Goal: Task Accomplishment & Management: Manage account settings

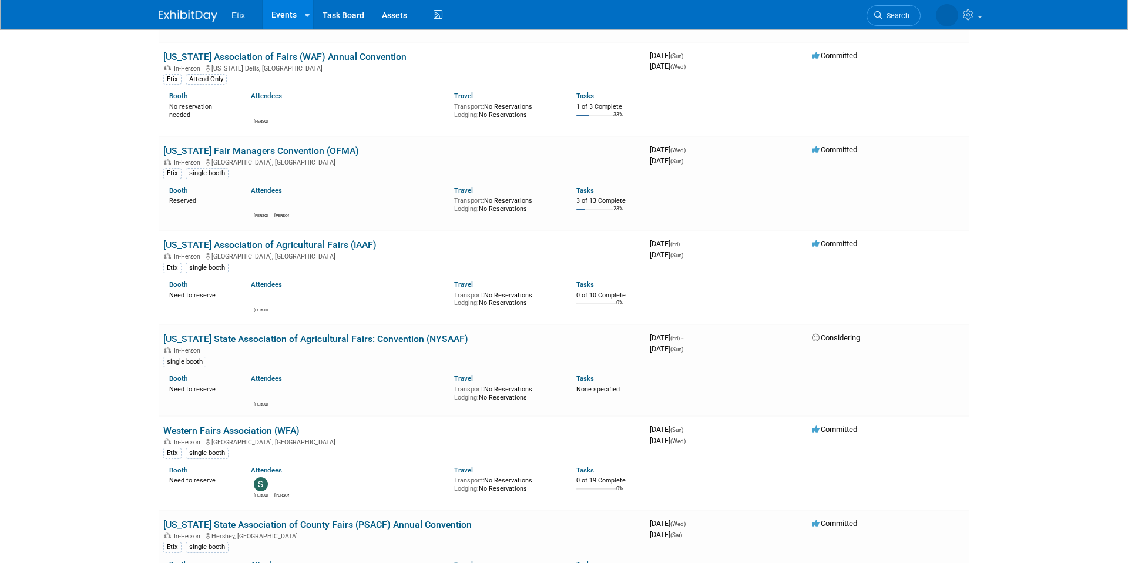
scroll to position [2995, 0]
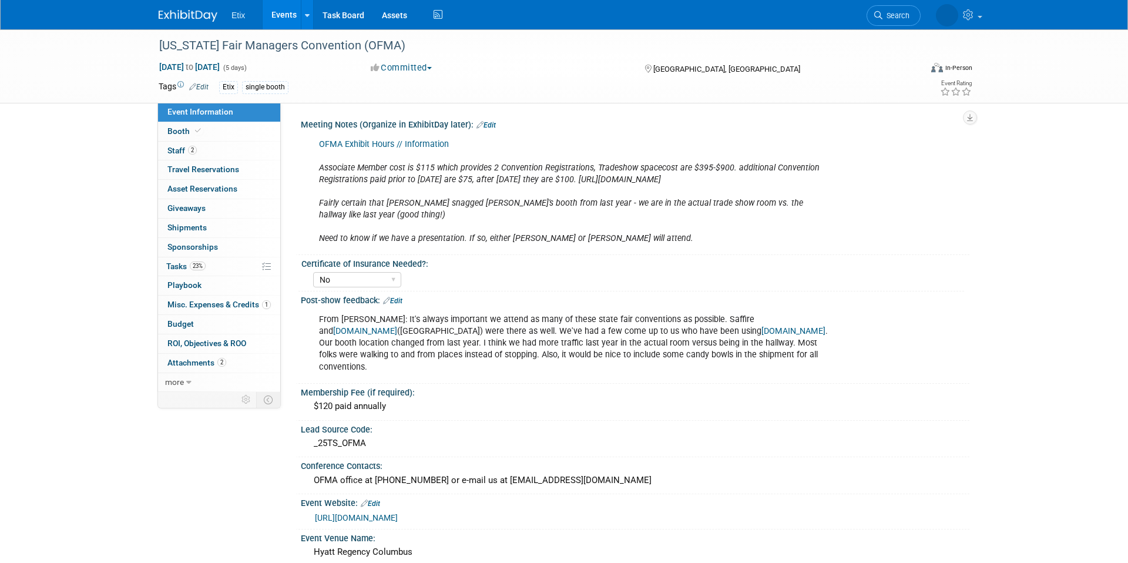
select select "No"
click at [232, 146] on link "2 Staff 2" at bounding box center [219, 151] width 122 height 19
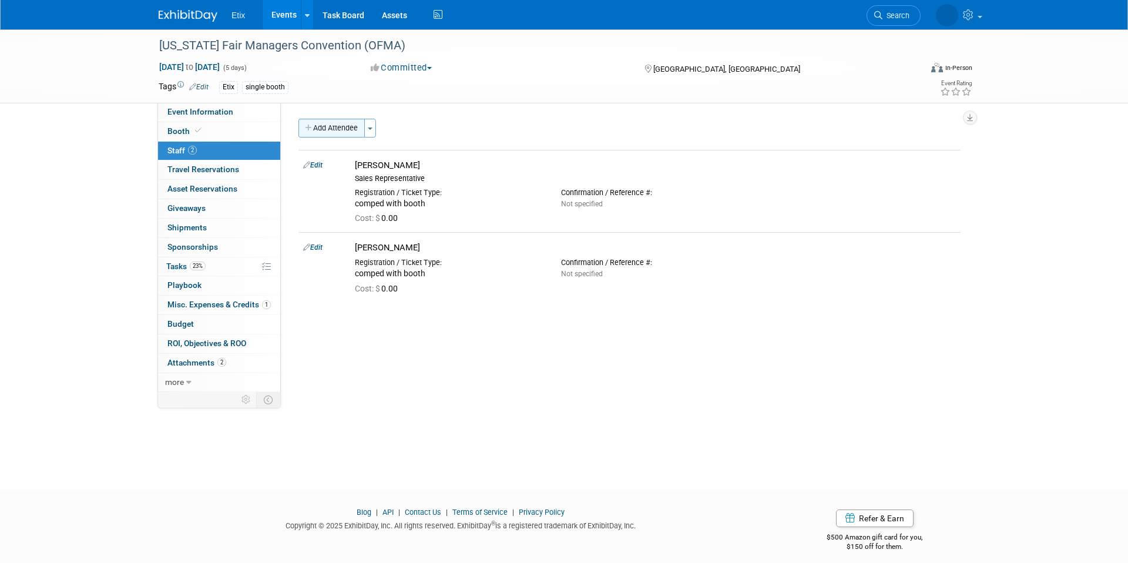
click at [337, 133] on button "Add Attendee" at bounding box center [331, 128] width 66 height 19
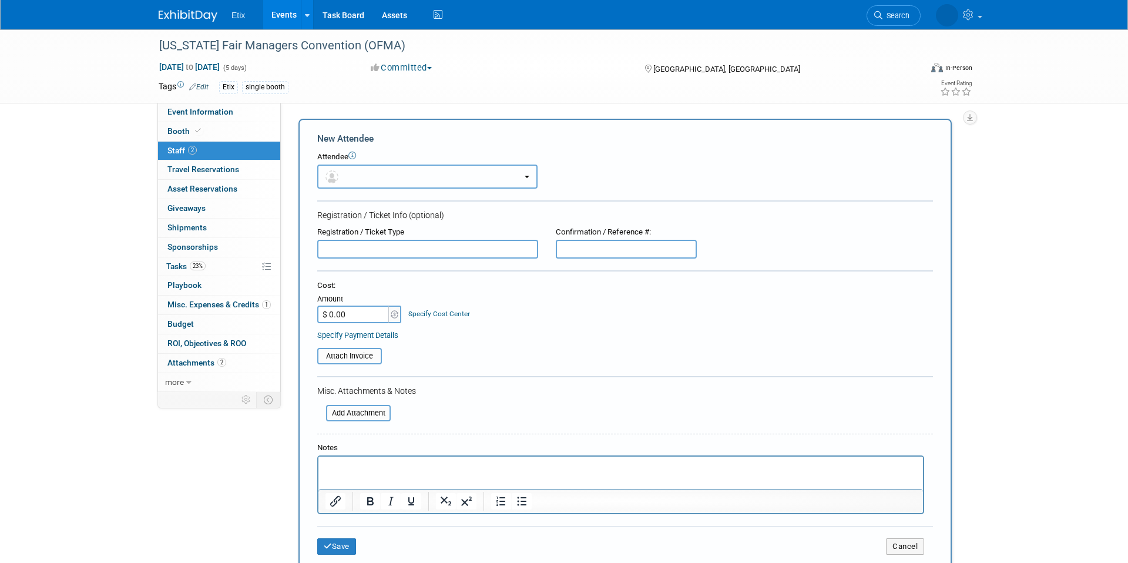
click at [362, 179] on button "button" at bounding box center [427, 176] width 220 height 24
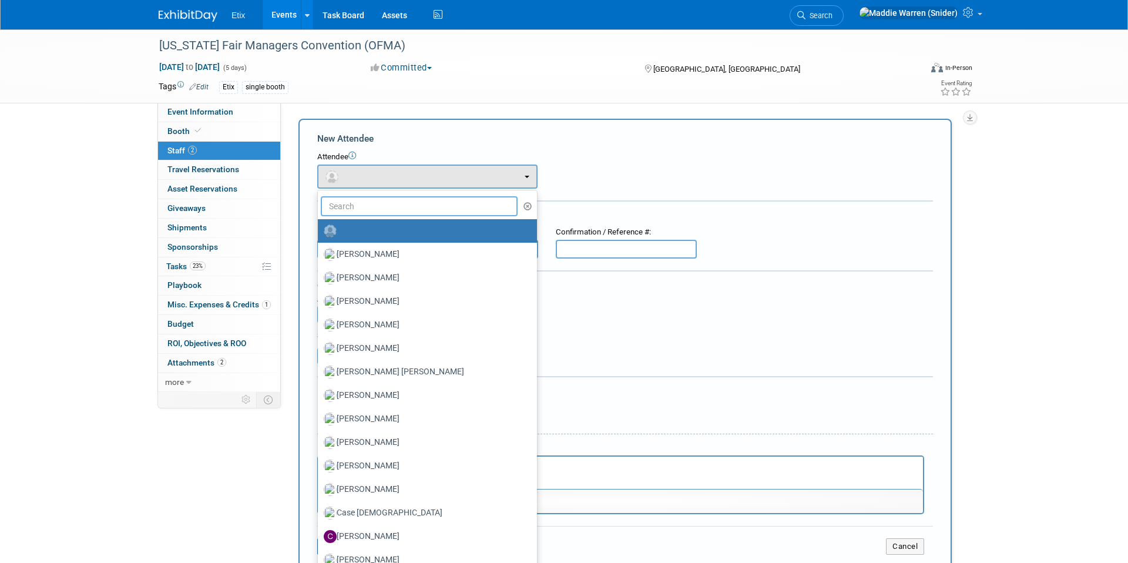
click at [385, 209] on input "text" at bounding box center [419, 206] width 197 height 20
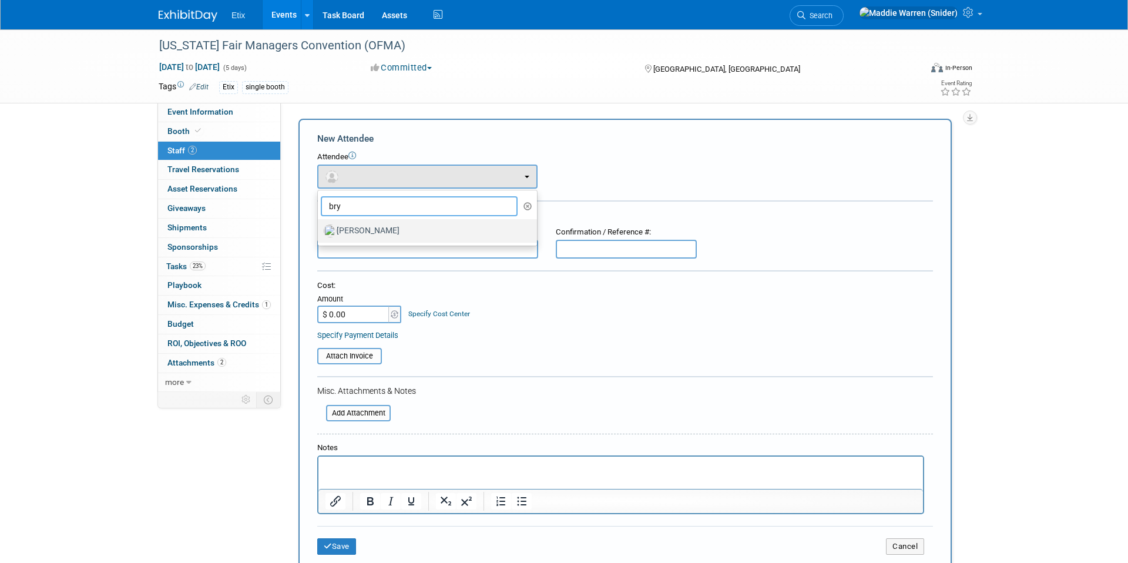
type input "bry"
click at [380, 226] on label "Bryant Chappell" at bounding box center [424, 230] width 201 height 19
click at [320, 226] on input "Bryant Chappell" at bounding box center [316, 230] width 8 height 8
select select "ec47bb93-bfaf-45eb-82e5-dd654a4d0888"
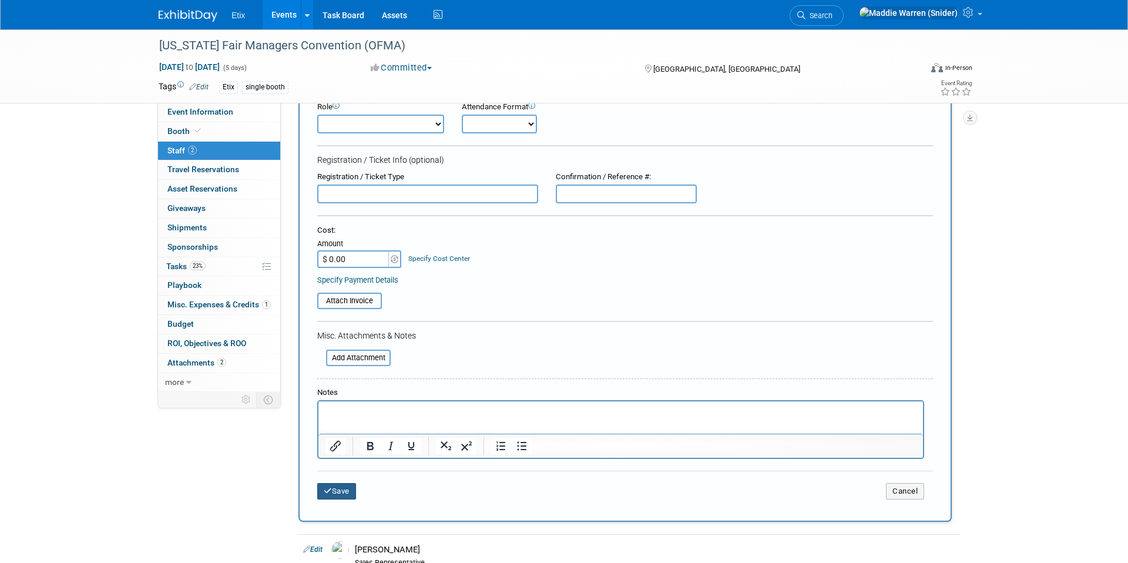
click at [347, 489] on button "Save" at bounding box center [336, 491] width 39 height 16
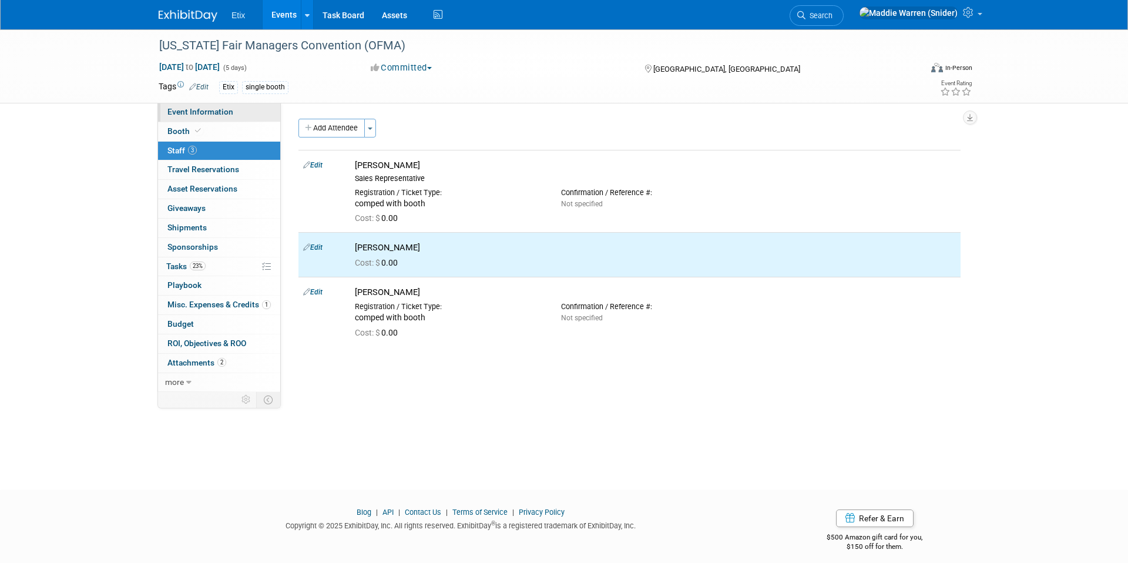
click at [201, 116] on link "Event Information" at bounding box center [219, 112] width 122 height 19
select select "No"
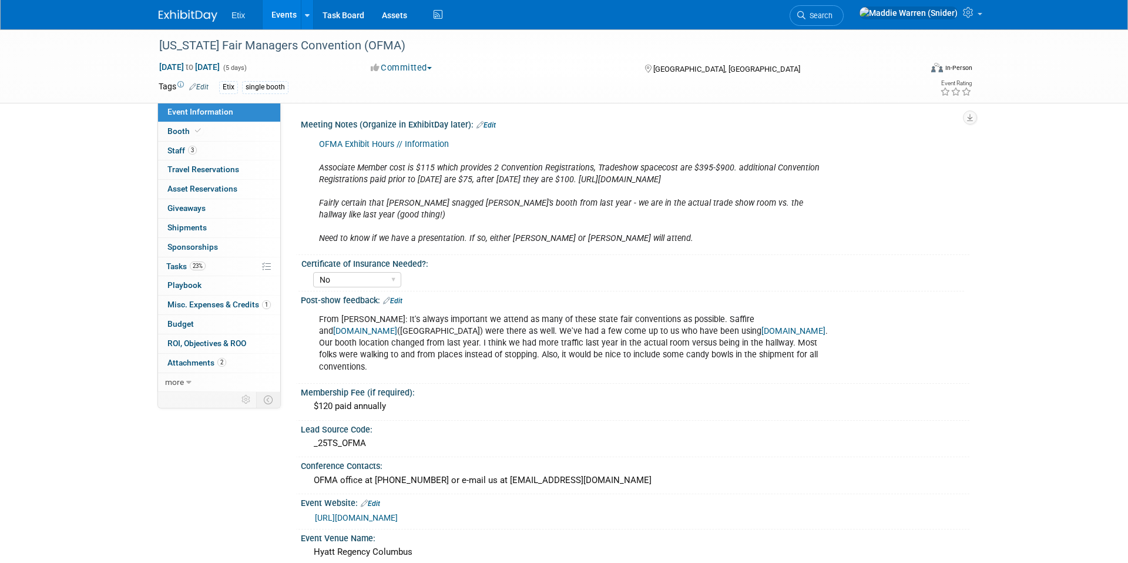
click at [492, 125] on link "Edit" at bounding box center [485, 125] width 19 height 8
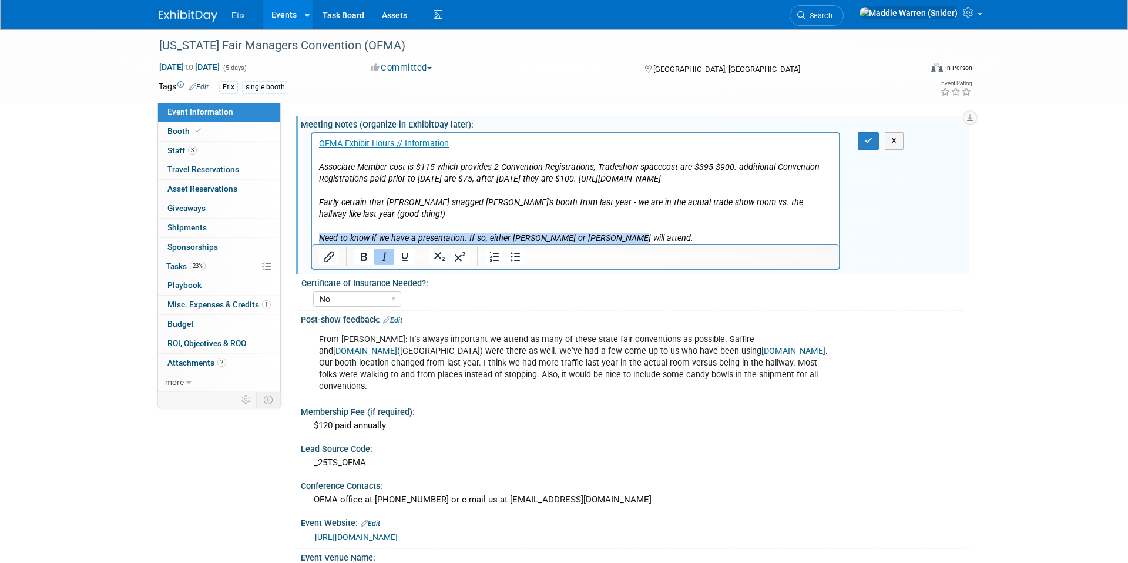
drag, startPoint x: 516, startPoint y: 234, endPoint x: 314, endPoint y: 234, distance: 202.0
click at [314, 234] on html "OFMA Exhibit Hours // Information Associate Member cost is $115 which provides …" at bounding box center [575, 188] width 527 height 111
click at [868, 137] on icon "button" at bounding box center [868, 140] width 9 height 8
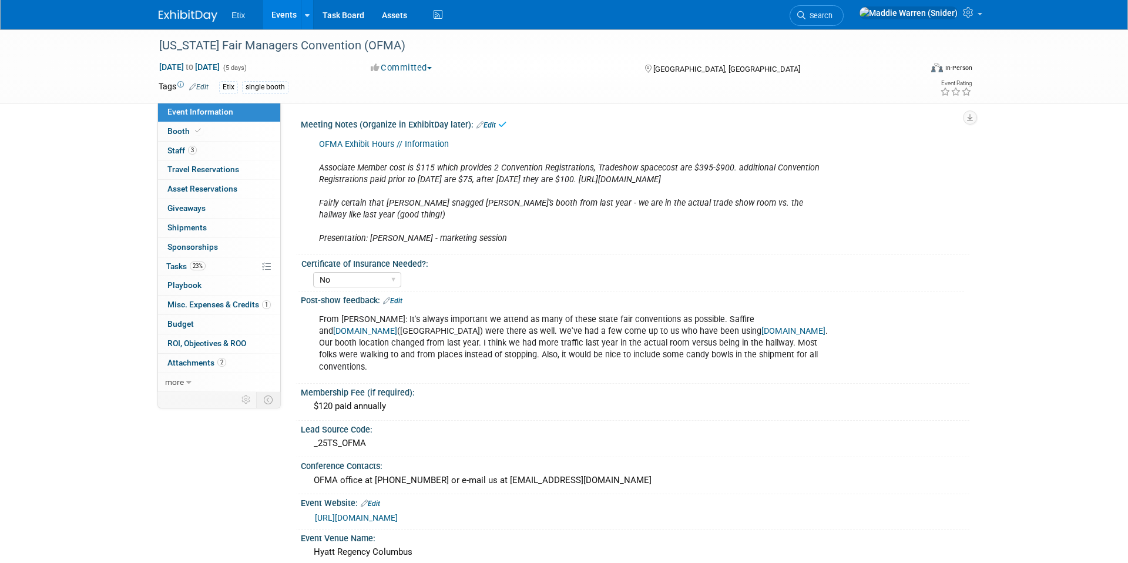
click at [201, 16] on img at bounding box center [188, 16] width 59 height 12
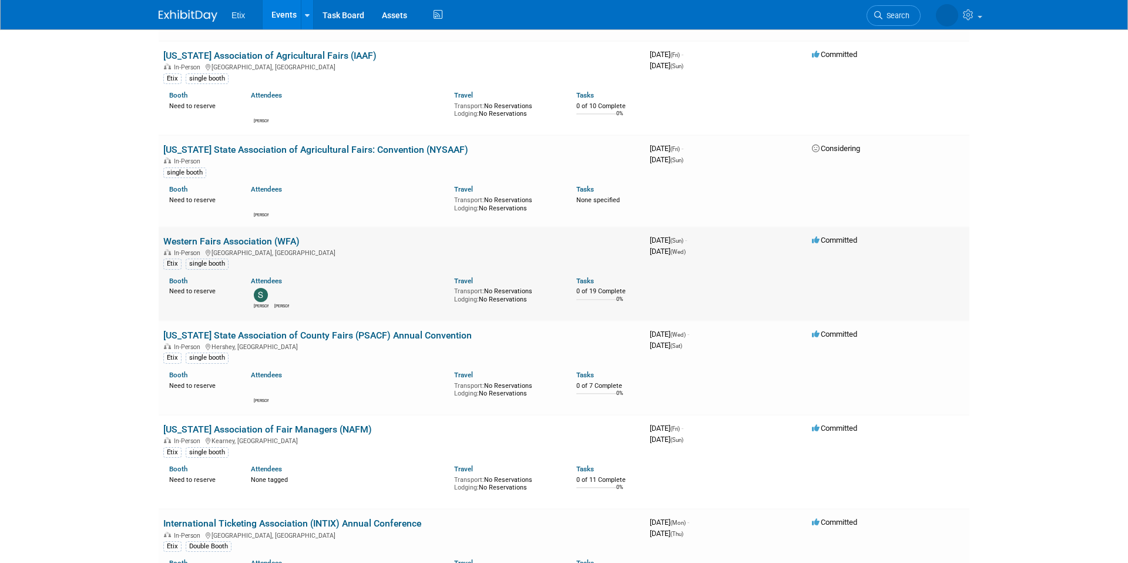
scroll to position [3178, 0]
click at [273, 241] on link "Western Fairs Association (WFA)" at bounding box center [231, 239] width 136 height 11
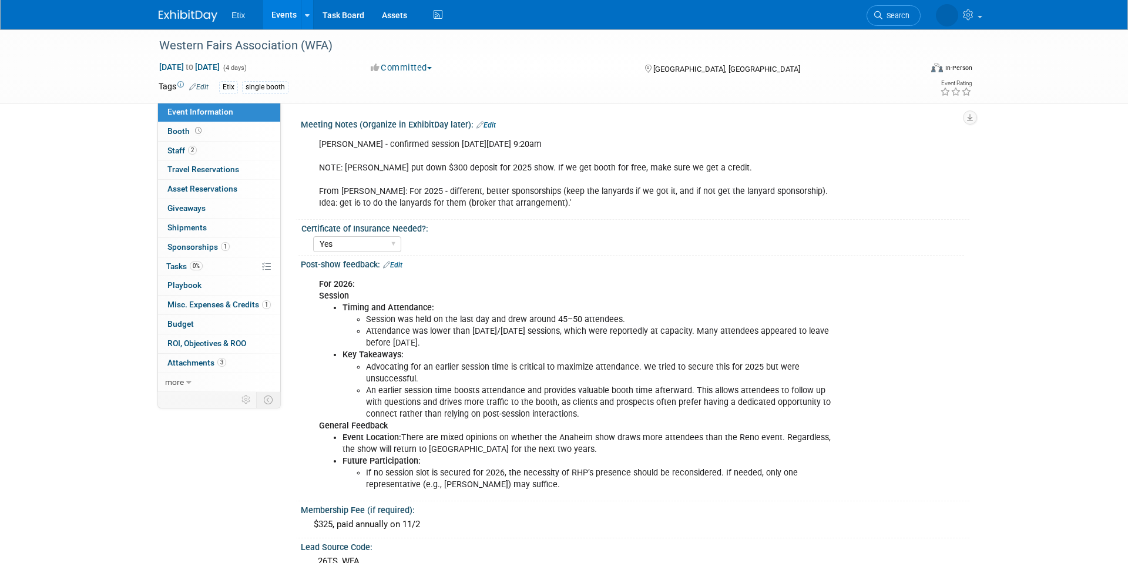
select select "Yes"
click at [188, 8] on link at bounding box center [195, 9] width 73 height 9
